Goal: Transaction & Acquisition: Purchase product/service

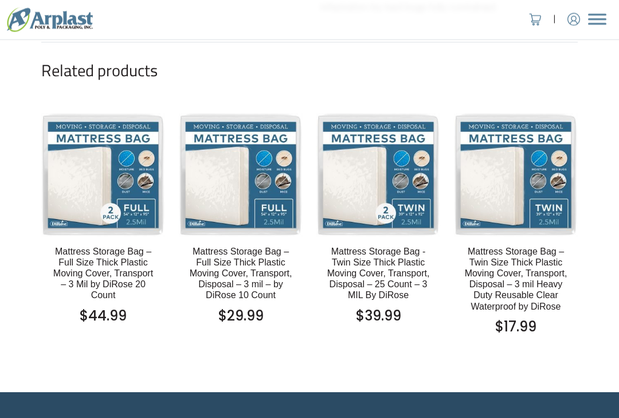
scroll to position [1014, 0]
click at [552, 284] on h2 "Mattress Storage Bag – Twin Size Thick Plastic Moving Cover, Transport, Disposa…" at bounding box center [515, 279] width 105 height 66
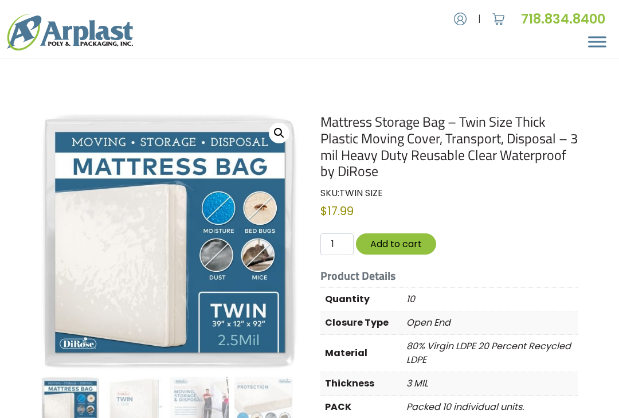
click at [402, 243] on button "Add to cart" at bounding box center [396, 243] width 80 height 21
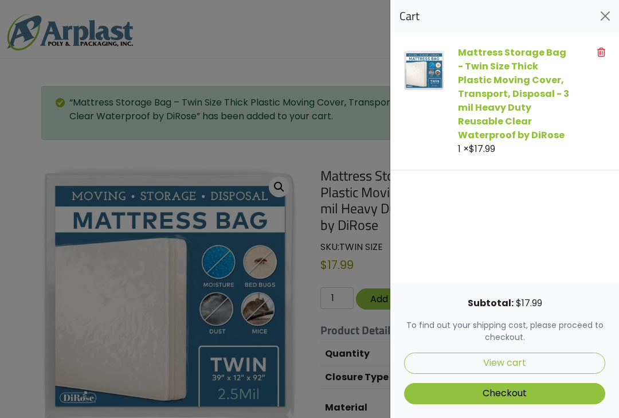
click at [547, 386] on link "Checkout" at bounding box center [504, 393] width 201 height 21
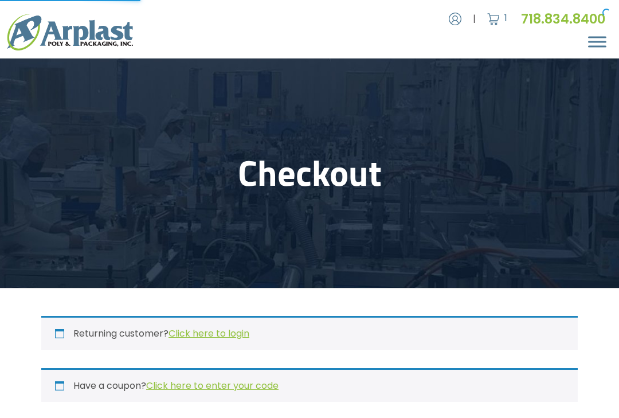
select select "NJ"
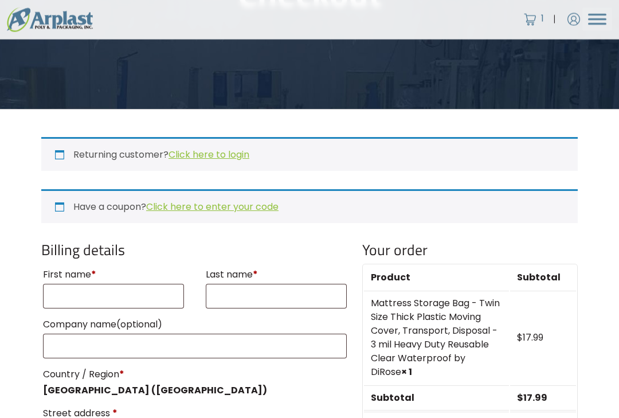
scroll to position [179, 0]
click at [139, 292] on input "First name *" at bounding box center [113, 296] width 141 height 25
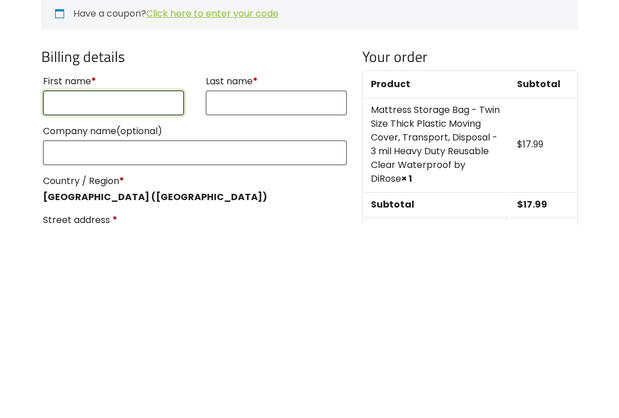
type input "June"
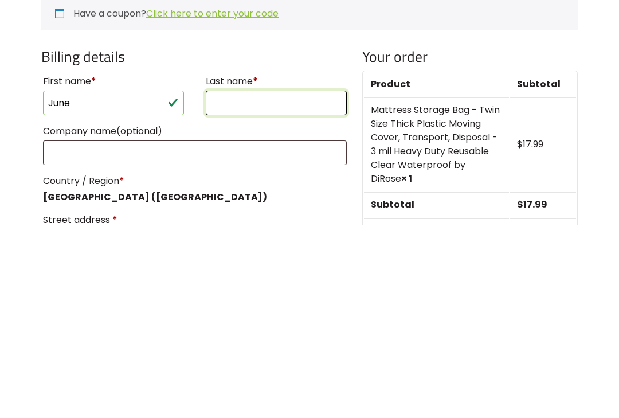
type input "Zulkey"
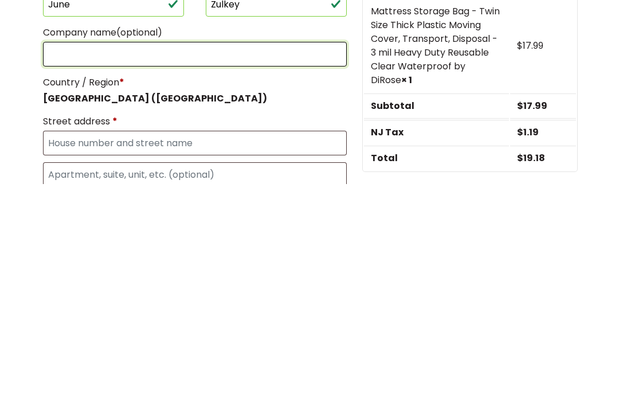
scroll to position [242, 0]
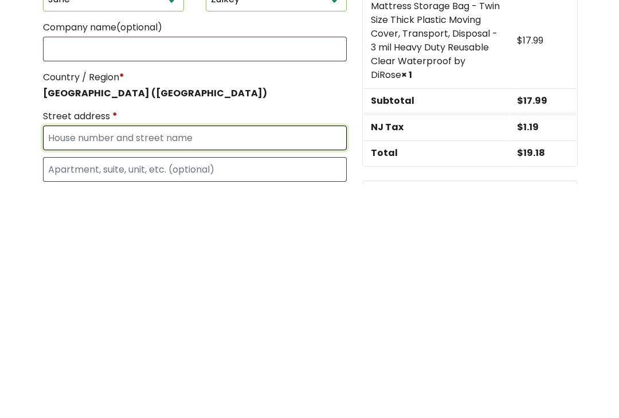
click at [232, 359] on input "Street address *" at bounding box center [195, 371] width 304 height 25
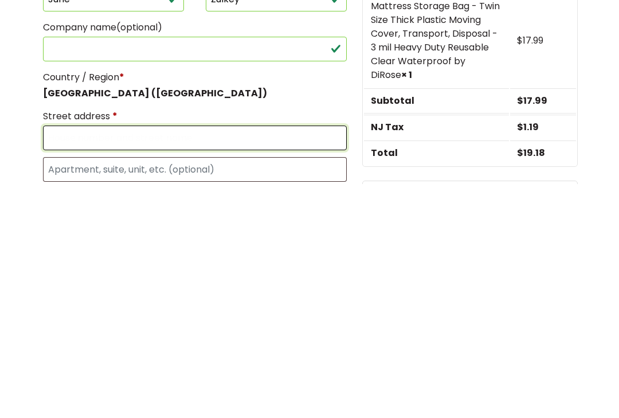
type input "258 Hensal Dr"
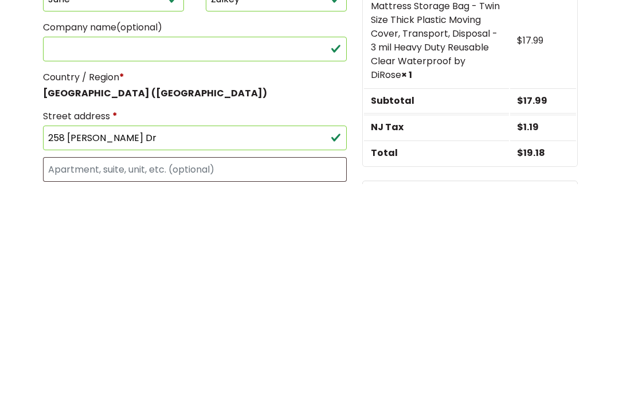
type input "Hemphill"
select select "TX"
type input "75948"
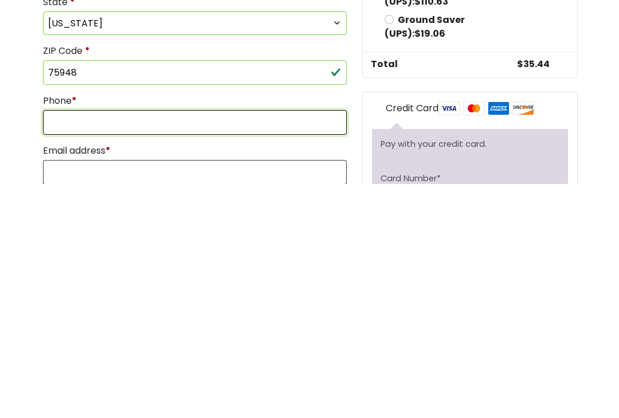
scroll to position [497, 0]
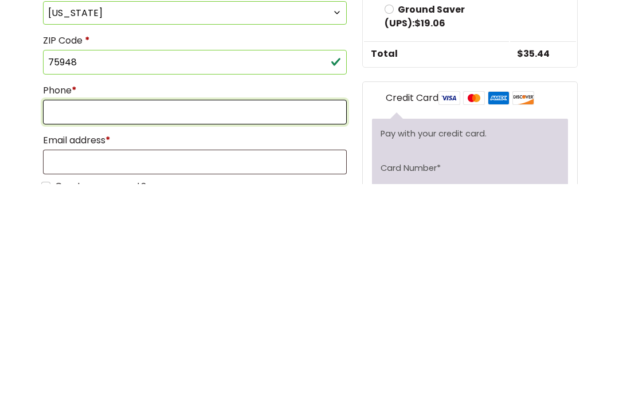
type input "8032902560"
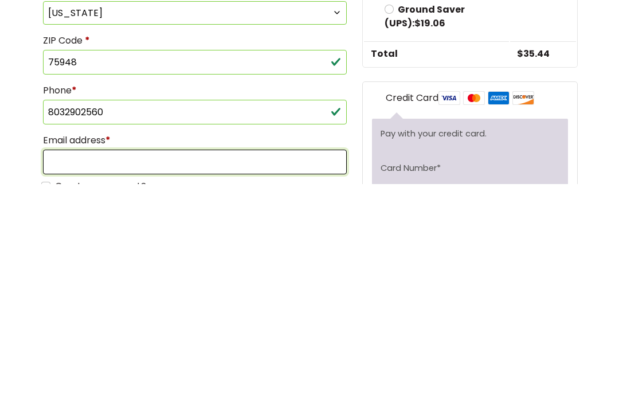
click at [199, 383] on input "Email address *" at bounding box center [195, 395] width 304 height 25
type input "gammyjune@att.net"
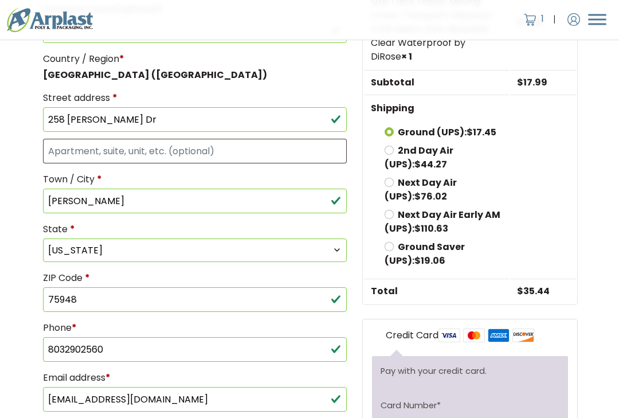
scroll to position [493, 0]
